Goal: Find contact information: Find contact information

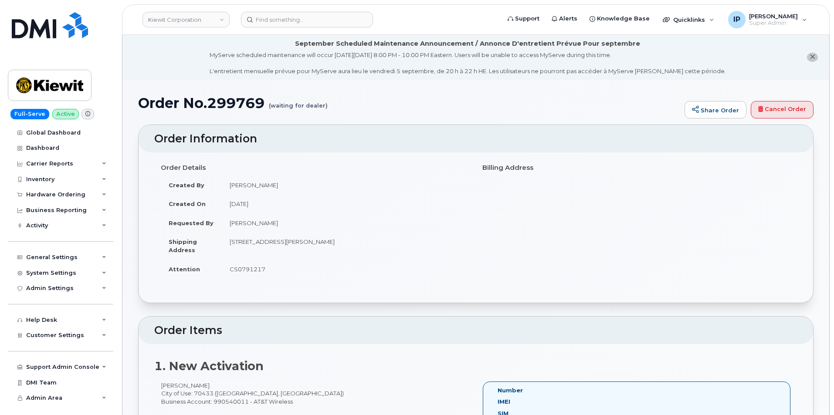
scroll to position [44, 0]
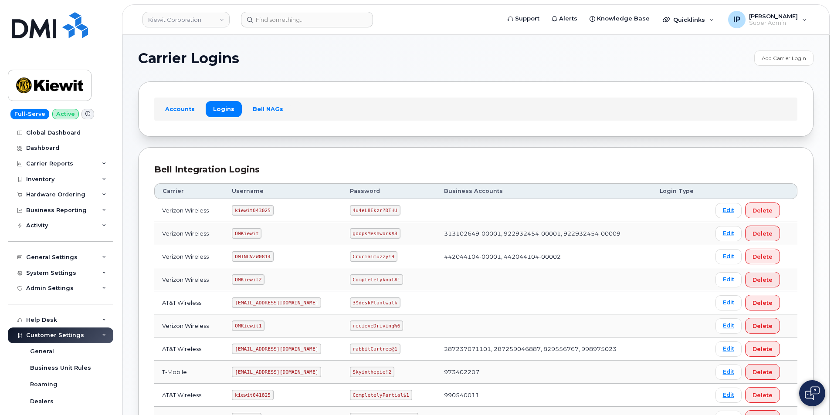
scroll to position [156, 0]
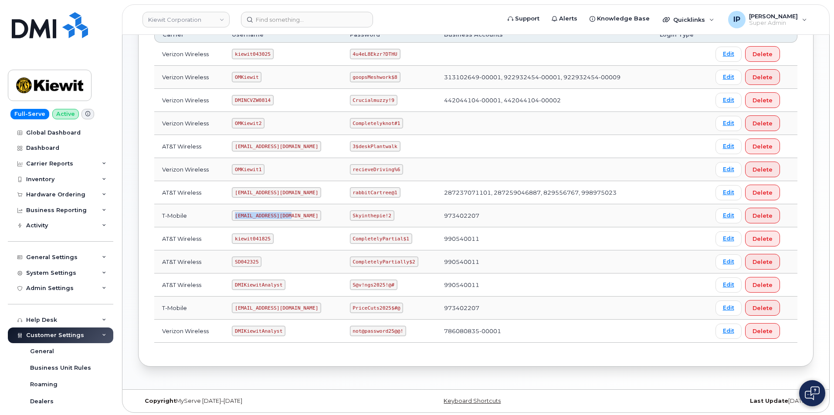
drag, startPoint x: 289, startPoint y: 215, endPoint x: 230, endPoint y: 211, distance: 58.5
click at [230, 211] on td "[EMAIL_ADDRESS][DOMAIN_NAME]" at bounding box center [283, 215] width 118 height 23
copy code "[EMAIL_ADDRESS][DOMAIN_NAME]"
